Goal: Task Accomplishment & Management: Use online tool/utility

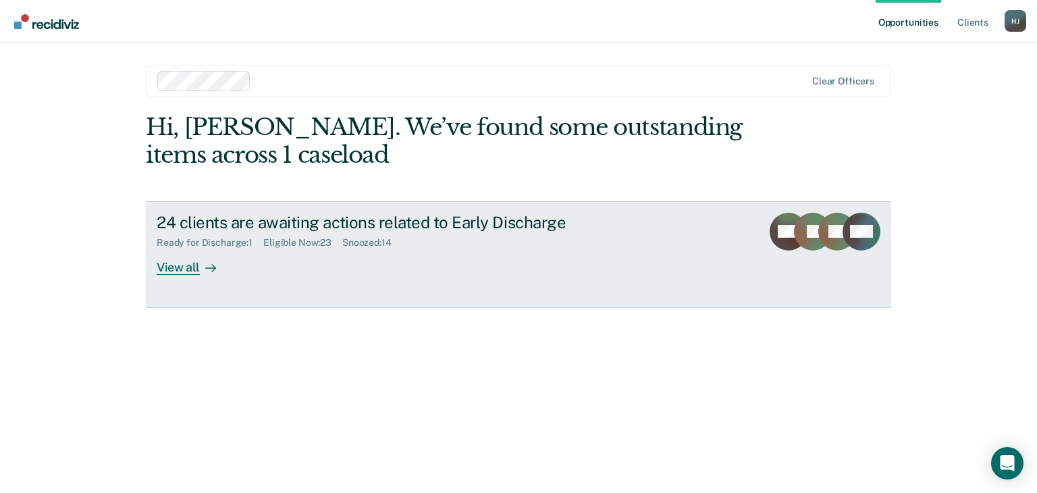
click at [173, 268] on div "View all" at bounding box center [195, 262] width 76 height 26
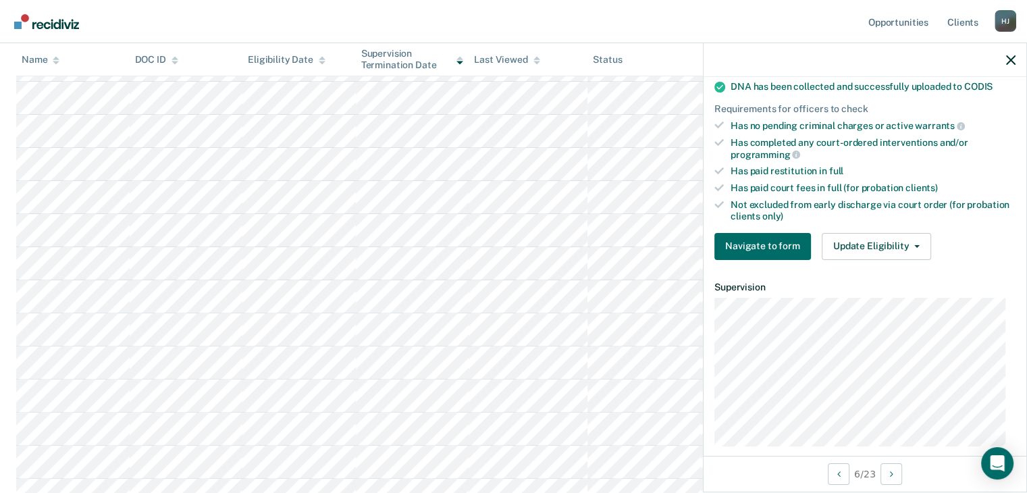
scroll to position [303, 0]
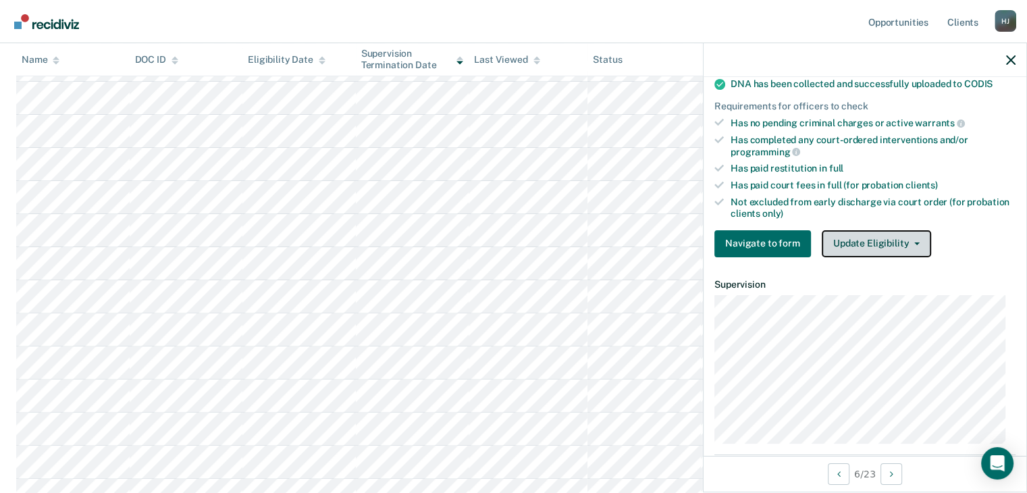
click at [879, 238] on button "Update Eligibility" at bounding box center [876, 243] width 109 height 27
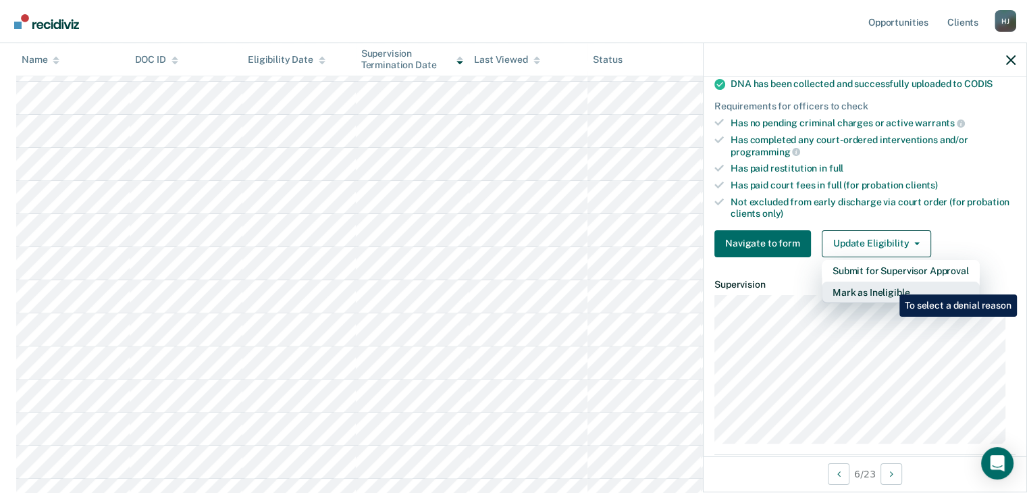
click at [888, 283] on button "Mark as Ineligible" at bounding box center [901, 293] width 158 height 22
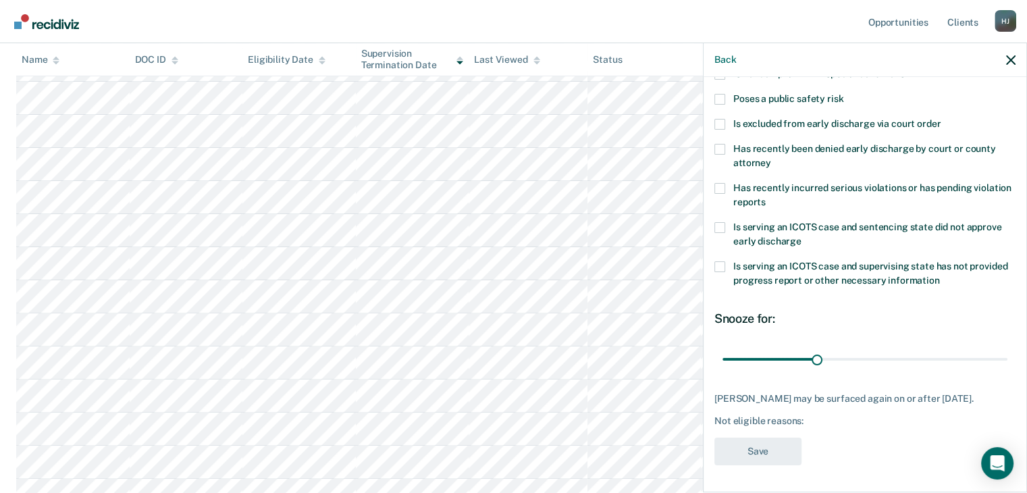
scroll to position [195, 0]
drag, startPoint x: 814, startPoint y: 347, endPoint x: 1004, endPoint y: 351, distance: 189.1
type input "90"
click at [1004, 351] on input "range" at bounding box center [865, 360] width 285 height 24
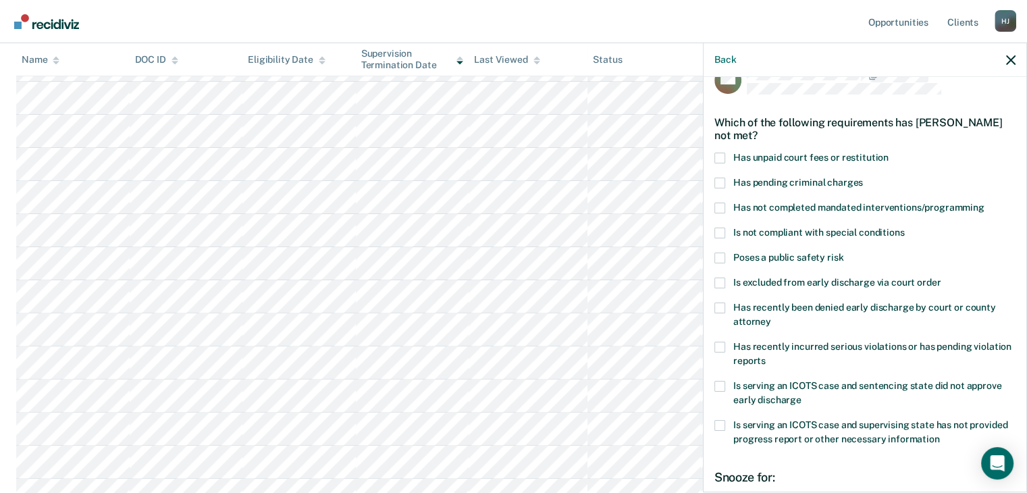
scroll to position [0, 0]
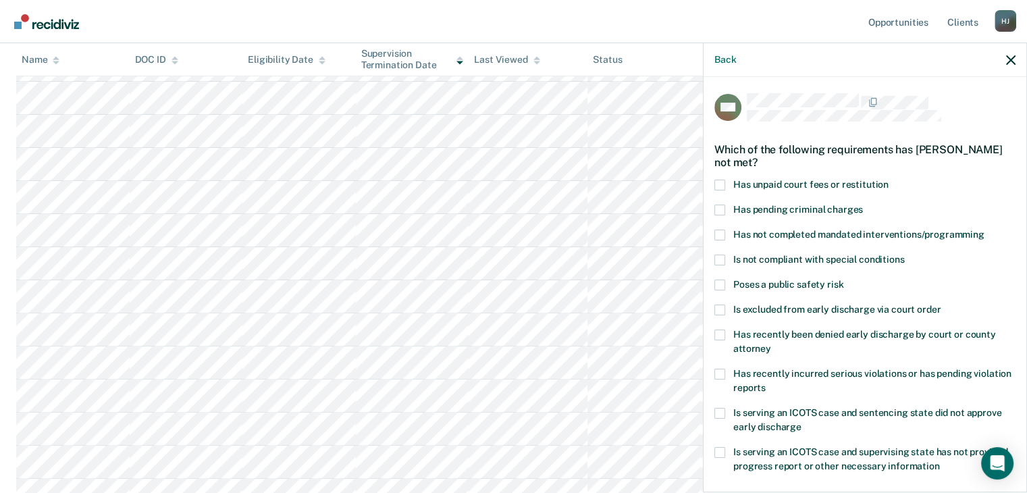
click at [723, 182] on span at bounding box center [720, 185] width 11 height 11
click at [889, 180] on input "Has unpaid court fees or restitution" at bounding box center [889, 180] width 0 height 0
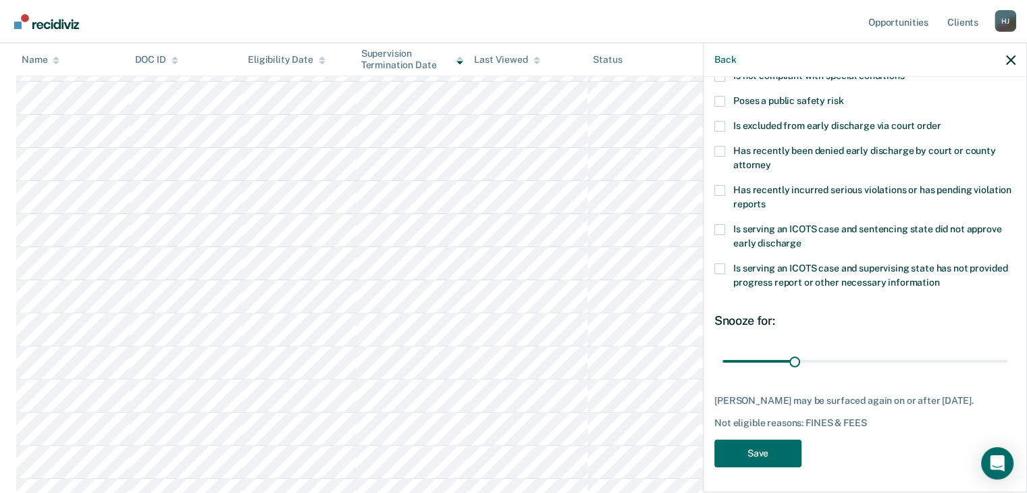
scroll to position [195, 0]
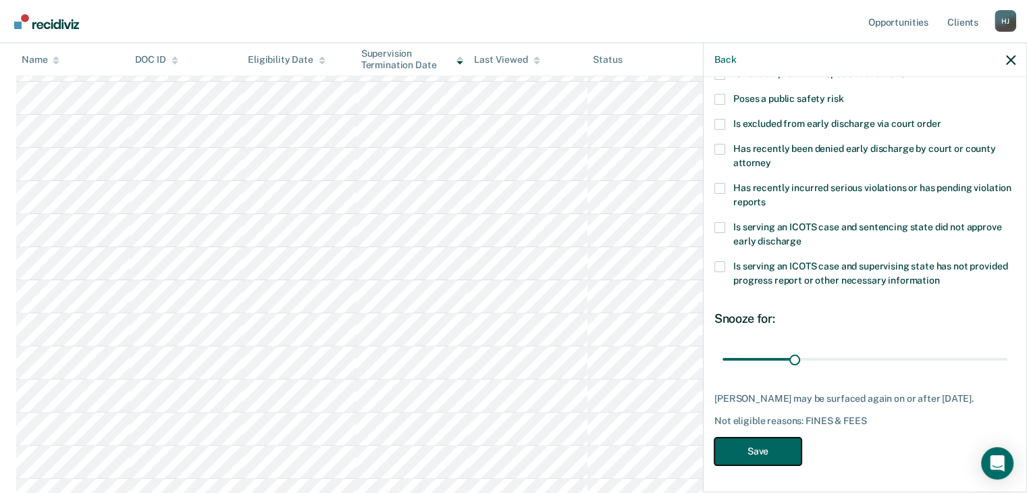
click at [770, 455] on button "Save" at bounding box center [758, 452] width 87 height 28
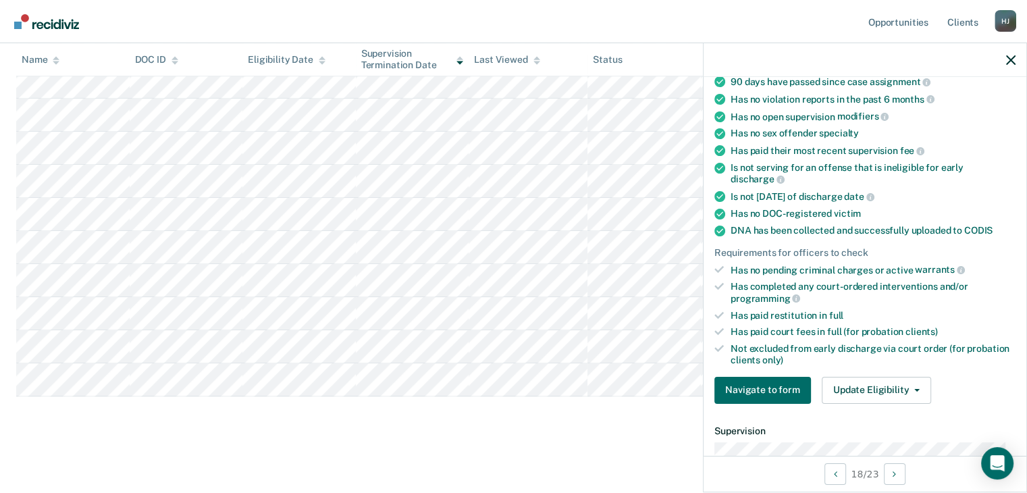
scroll to position [251, 0]
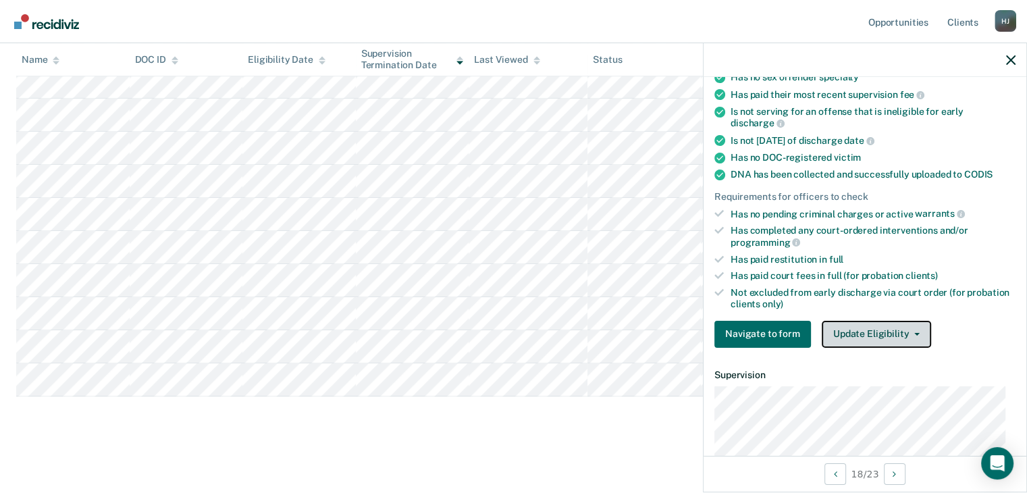
click at [848, 322] on button "Update Eligibility" at bounding box center [876, 334] width 109 height 27
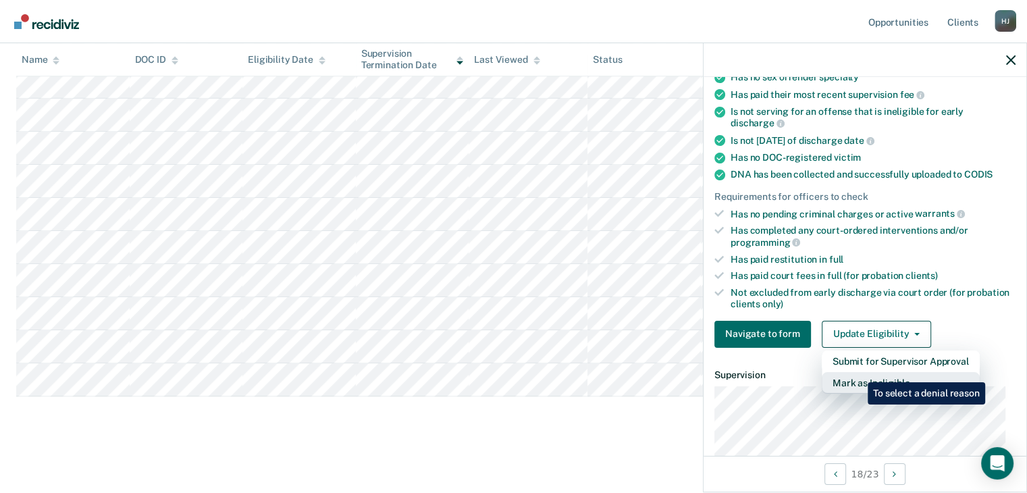
click at [858, 373] on button "Mark as Ineligible" at bounding box center [901, 383] width 158 height 22
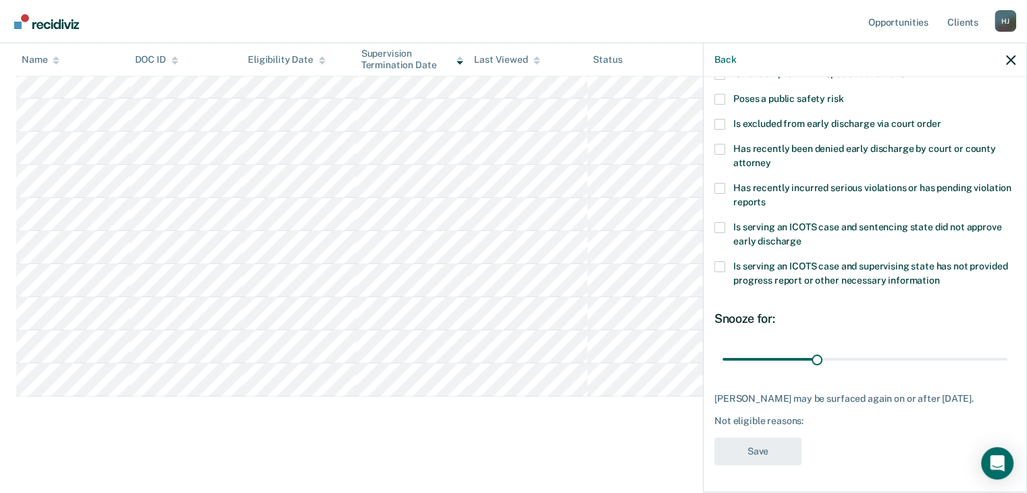
scroll to position [184, 0]
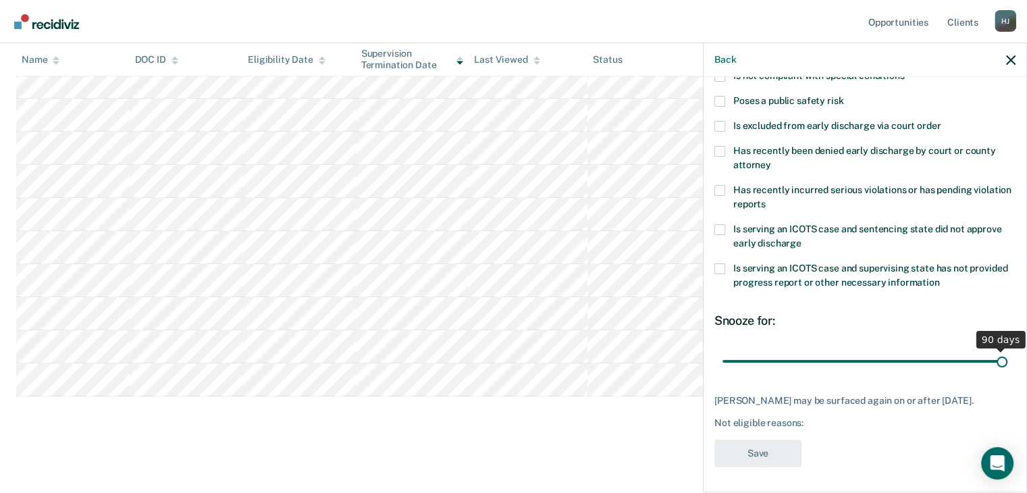
drag, startPoint x: 812, startPoint y: 358, endPoint x: 1029, endPoint y: 377, distance: 218.3
type input "90"
click at [1008, 373] on input "range" at bounding box center [865, 362] width 285 height 24
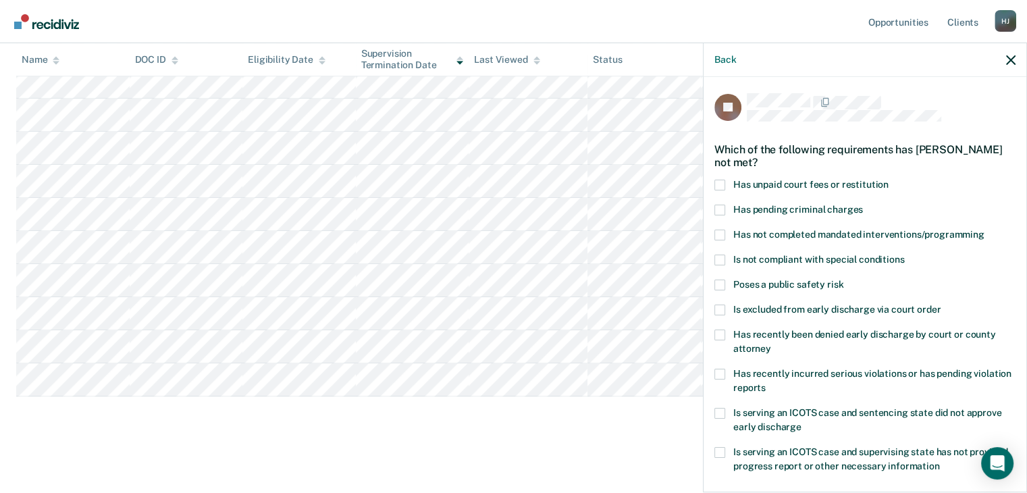
scroll to position [68, 0]
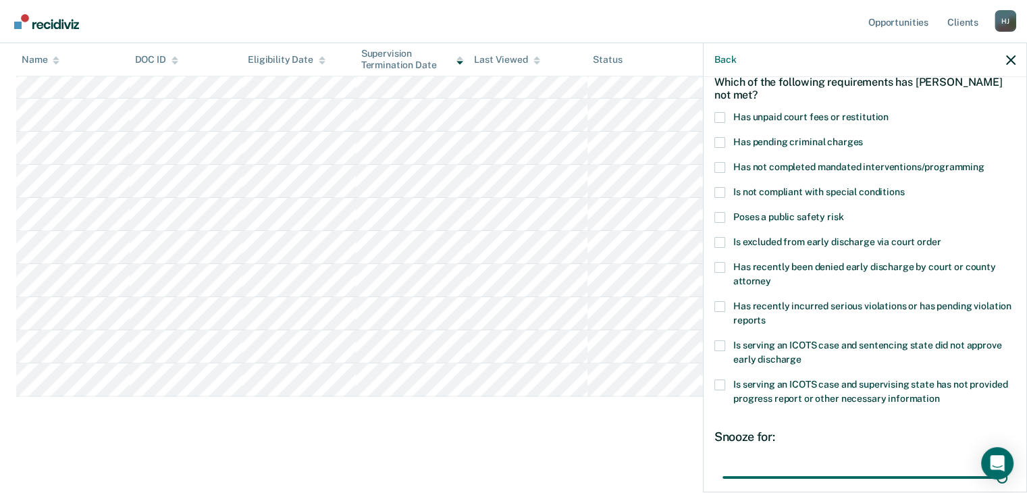
click at [721, 310] on span at bounding box center [720, 306] width 11 height 11
click at [766, 315] on input "Has recently incurred serious violations or has pending violation reports" at bounding box center [766, 315] width 0 height 0
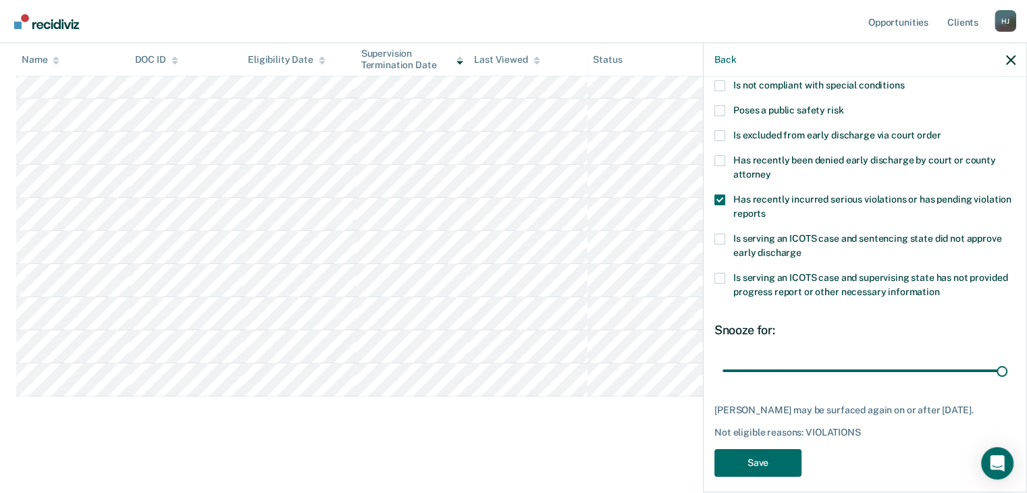
scroll to position [184, 0]
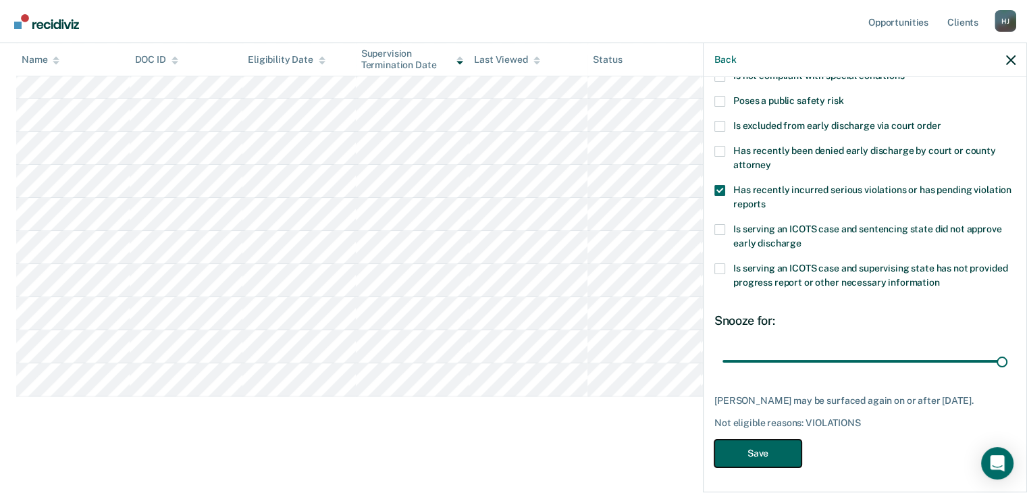
click at [762, 452] on button "Save" at bounding box center [758, 454] width 87 height 28
